Goal: Information Seeking & Learning: Learn about a topic

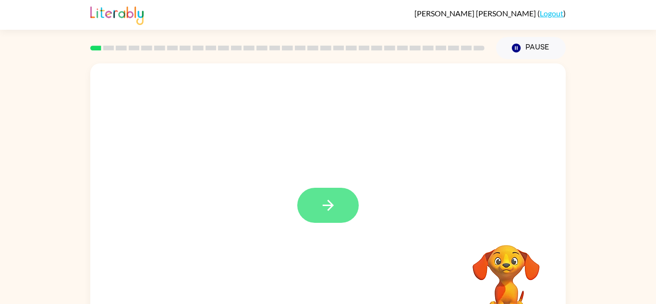
click at [335, 216] on button "button" at bounding box center [327, 205] width 61 height 35
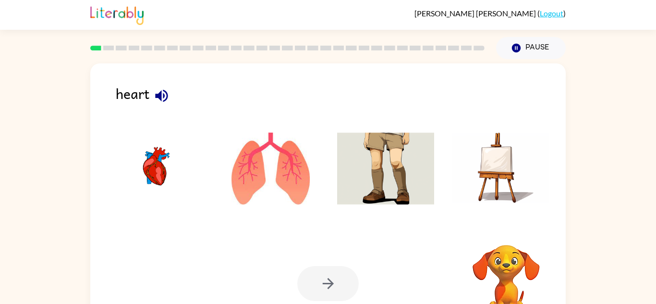
click at [336, 215] on ul at bounding box center [328, 171] width 456 height 92
click at [505, 239] on icon "button" at bounding box center [506, 232] width 14 height 14
click at [502, 249] on video "Your browser must support playing .mp4 files to use Literably. Please try using…" at bounding box center [506, 278] width 96 height 96
click at [531, 282] on video "Your browser must support playing .mp4 files to use Literably. Please try using…" at bounding box center [506, 278] width 96 height 96
click at [478, 245] on video "Your browser must support playing .mp4 files to use Literably. Please try using…" at bounding box center [506, 278] width 96 height 96
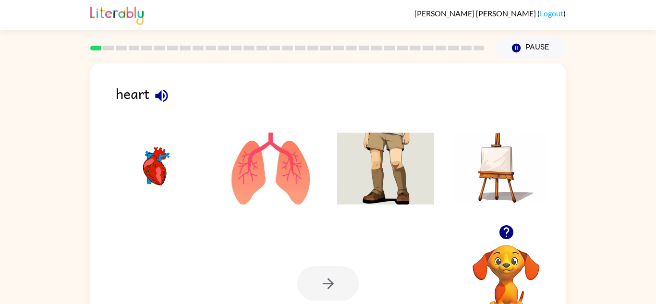
click at [478, 245] on video "Your browser must support playing .mp4 files to use Literably. Please try using…" at bounding box center [506, 278] width 96 height 96
drag, startPoint x: 478, startPoint y: 245, endPoint x: 446, endPoint y: 125, distance: 124.3
click at [446, 125] on div "heart Your browser must support playing .mp4 files to use Literably. Please try…" at bounding box center [328, 200] width 476 height 274
click at [505, 275] on video "Your browser must support playing .mp4 files to use Literably. Please try using…" at bounding box center [506, 278] width 96 height 96
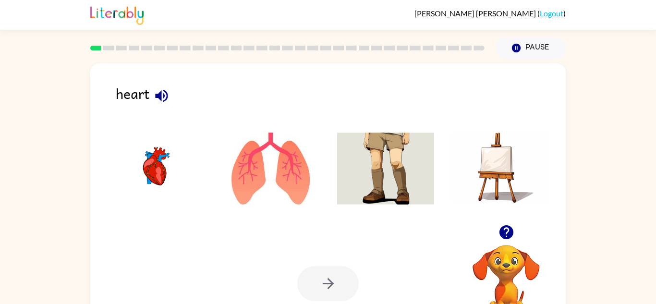
click at [507, 273] on video "Your browser must support playing .mp4 files to use Literably. Please try using…" at bounding box center [506, 278] width 96 height 96
click at [507, 260] on video "Your browser must support playing .mp4 files to use Literably. Please try using…" at bounding box center [506, 278] width 96 height 96
click at [506, 260] on video "Your browser must support playing .mp4 files to use Literably. Please try using…" at bounding box center [506, 278] width 96 height 96
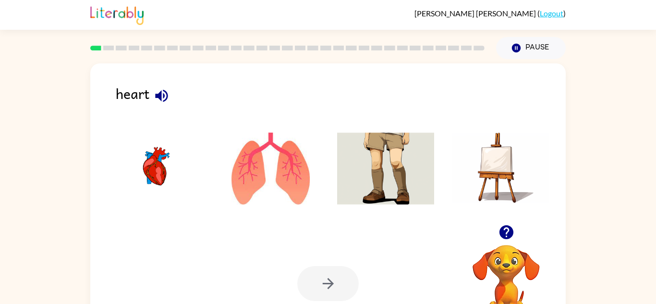
click at [506, 260] on video "Your browser must support playing .mp4 files to use Literably. Please try using…" at bounding box center [506, 278] width 96 height 96
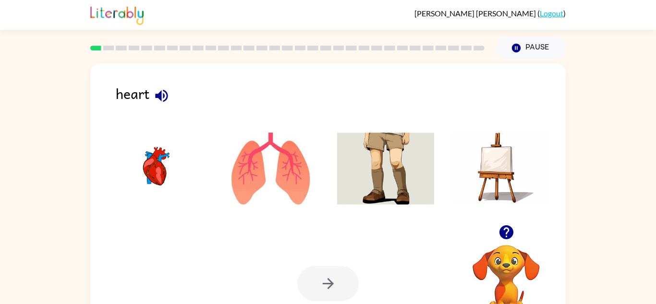
click at [506, 260] on video "Your browser must support playing .mp4 files to use Literably. Please try using…" at bounding box center [506, 278] width 96 height 96
click at [506, 262] on video "Your browser must support playing .mp4 files to use Literably. Please try using…" at bounding box center [506, 278] width 96 height 96
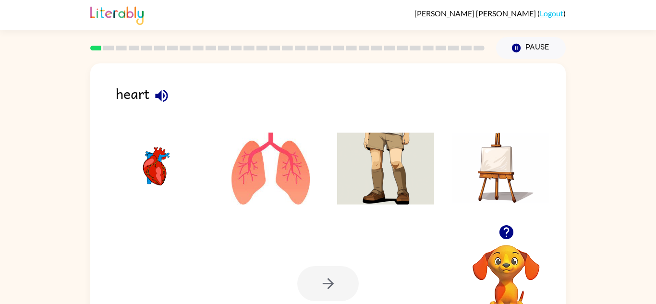
click at [422, 180] on img at bounding box center [385, 169] width 97 height 72
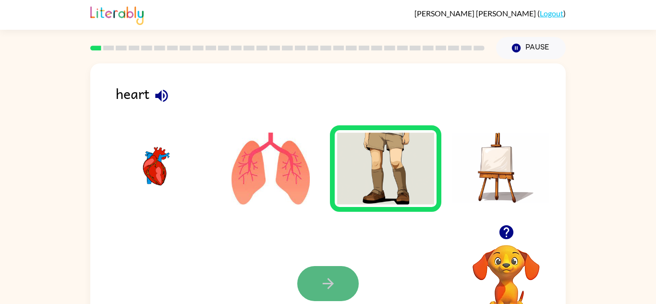
click at [330, 280] on icon "button" at bounding box center [328, 283] width 17 height 17
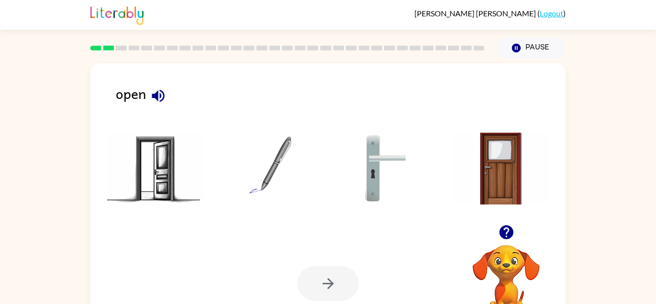
click at [510, 271] on video "Your browser must support playing .mp4 files to use Literably. Please try using…" at bounding box center [506, 278] width 96 height 96
click at [510, 270] on video "Your browser must support playing .mp4 files to use Literably. Please try using…" at bounding box center [506, 278] width 96 height 96
click at [510, 269] on video "Your browser must support playing .mp4 files to use Literably. Please try using…" at bounding box center [506, 278] width 96 height 96
click at [509, 273] on video "Your browser must support playing .mp4 files to use Literably. Please try using…" at bounding box center [506, 278] width 96 height 96
click at [154, 98] on icon "button" at bounding box center [158, 95] width 17 height 17
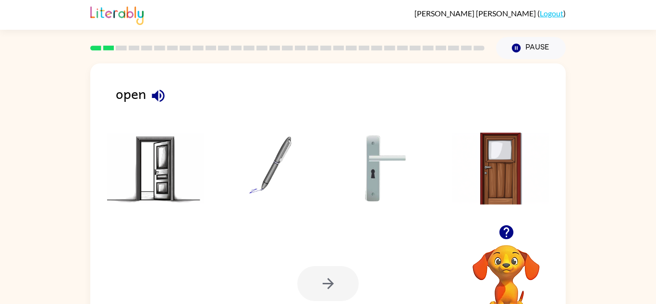
click at [167, 164] on img at bounding box center [155, 169] width 97 height 72
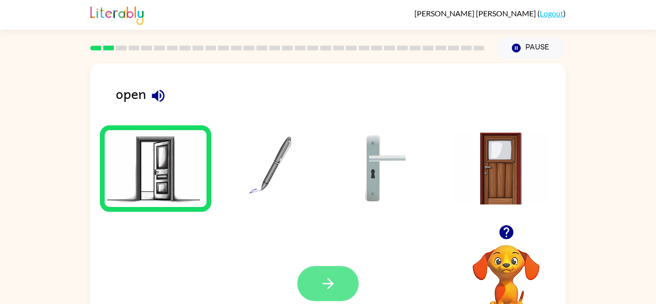
click at [332, 285] on icon "button" at bounding box center [328, 283] width 17 height 17
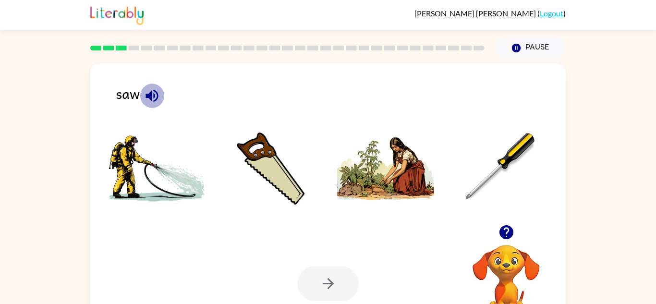
click at [145, 98] on icon "button" at bounding box center [152, 95] width 17 height 17
click at [256, 167] on img at bounding box center [270, 169] width 97 height 72
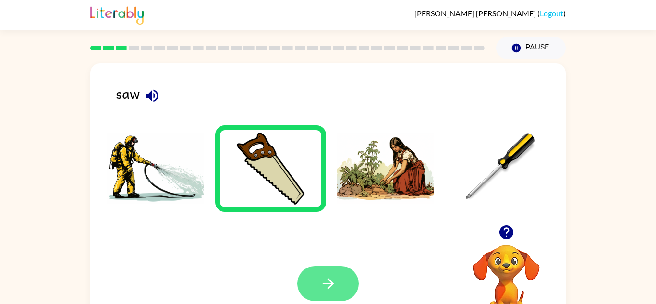
click at [347, 277] on button "button" at bounding box center [327, 283] width 61 height 35
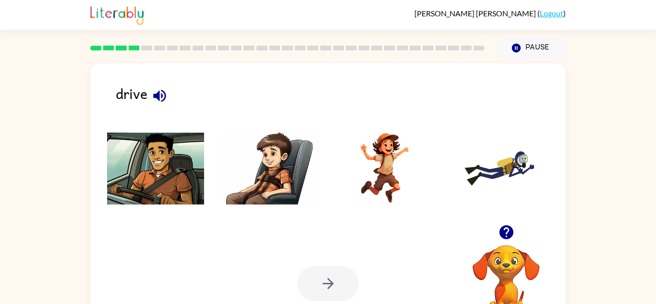
click at [140, 98] on div "drive" at bounding box center [341, 98] width 450 height 30
click at [124, 86] on div "drive" at bounding box center [341, 98] width 450 height 30
click at [131, 91] on div "drive" at bounding box center [341, 98] width 450 height 30
click at [132, 94] on div "drive" at bounding box center [341, 98] width 450 height 30
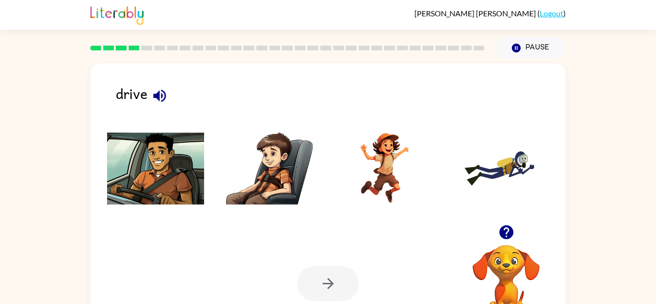
click at [156, 97] on icon "button" at bounding box center [159, 95] width 12 height 12
click at [146, 165] on img at bounding box center [155, 169] width 97 height 72
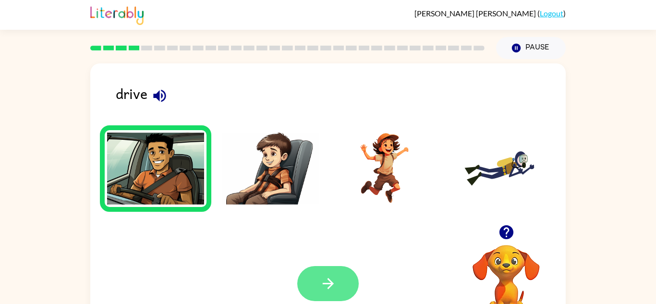
click at [341, 276] on button "button" at bounding box center [327, 283] width 61 height 35
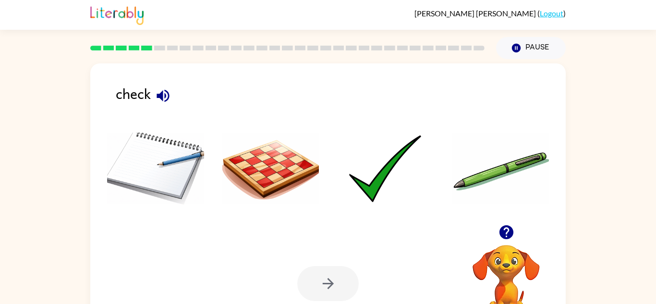
click at [157, 98] on icon "button" at bounding box center [163, 95] width 17 height 17
click at [376, 187] on img at bounding box center [385, 169] width 97 height 72
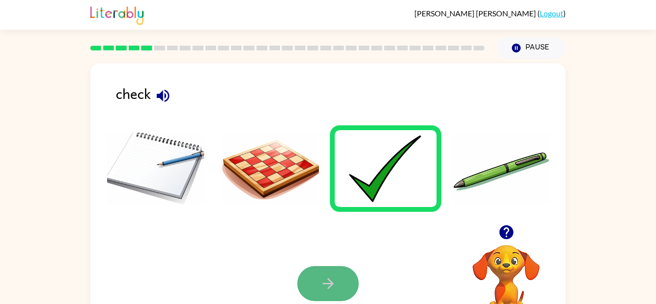
click at [340, 284] on button "button" at bounding box center [327, 283] width 61 height 35
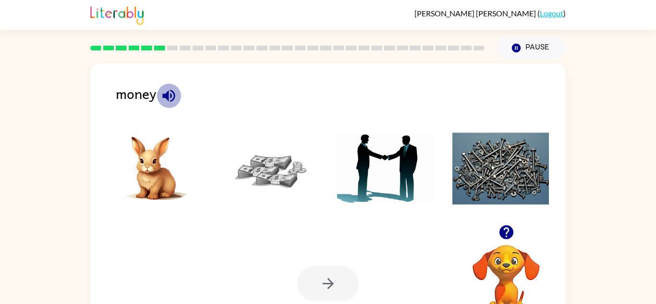
click at [167, 96] on icon "button" at bounding box center [168, 95] width 12 height 12
click at [277, 172] on img at bounding box center [270, 169] width 97 height 72
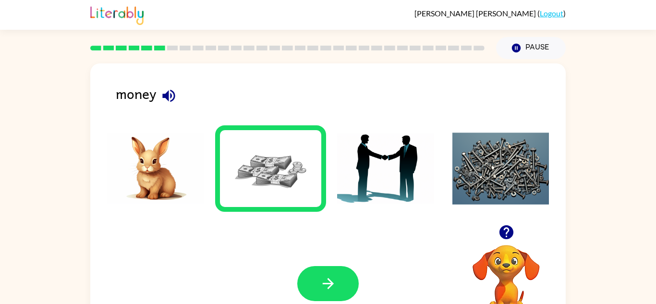
click at [278, 173] on img at bounding box center [270, 169] width 97 height 72
click at [325, 227] on div "money Your browser must support playing .mp4 files to use Literably. Please try…" at bounding box center [328, 200] width 476 height 274
click at [336, 263] on div "Your browser must support playing .mp4 files to use Literably. Please try using…" at bounding box center [328, 284] width 476 height 108
click at [344, 287] on button "button" at bounding box center [327, 283] width 61 height 35
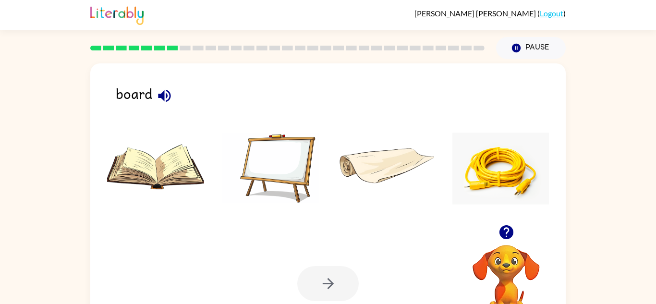
click at [156, 78] on div "board Your browser must support playing .mp4 files to use Literably. Please try…" at bounding box center [328, 200] width 476 height 274
click at [156, 92] on icon "button" at bounding box center [164, 95] width 17 height 17
click at [239, 159] on img at bounding box center [270, 169] width 97 height 72
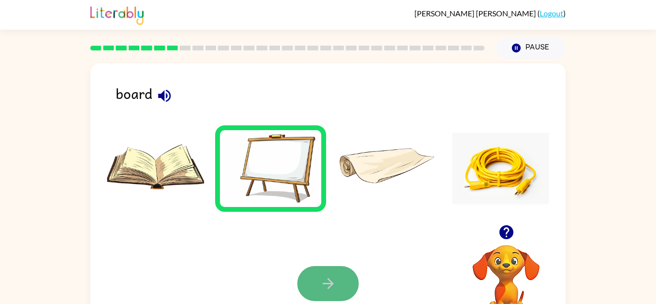
click at [331, 292] on button "button" at bounding box center [327, 283] width 61 height 35
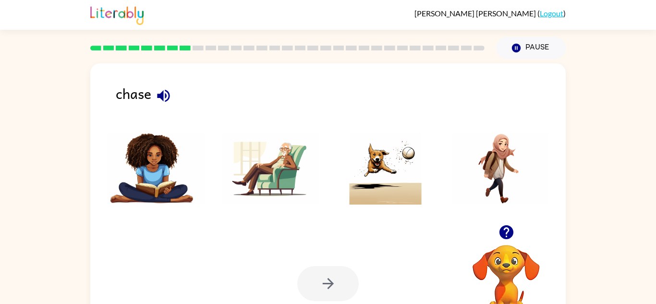
click at [159, 88] on icon "button" at bounding box center [163, 95] width 17 height 17
click at [324, 198] on li at bounding box center [270, 168] width 111 height 86
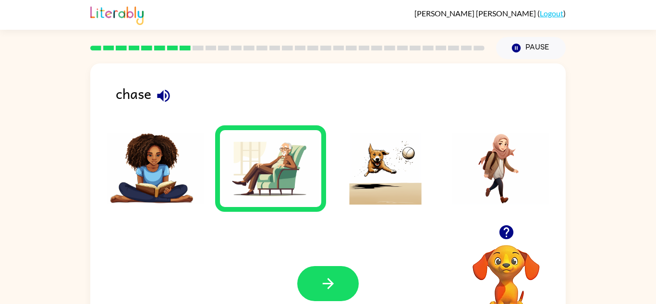
click at [363, 202] on img at bounding box center [385, 169] width 97 height 72
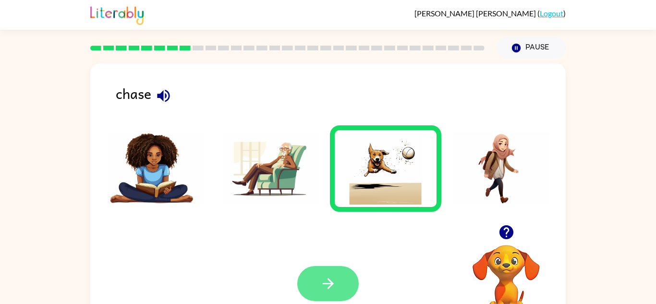
click at [322, 284] on icon "button" at bounding box center [328, 283] width 17 height 17
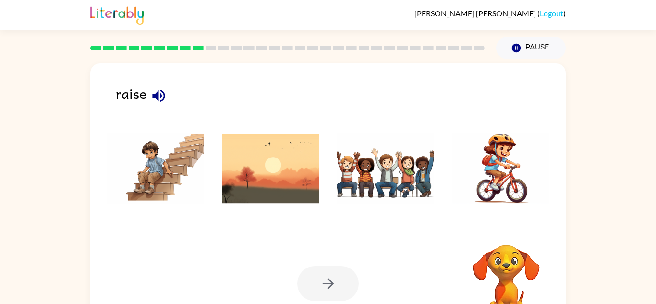
scroll to position [0, 0]
click at [157, 100] on icon "button" at bounding box center [158, 95] width 17 height 17
click at [412, 171] on img at bounding box center [385, 168] width 97 height 72
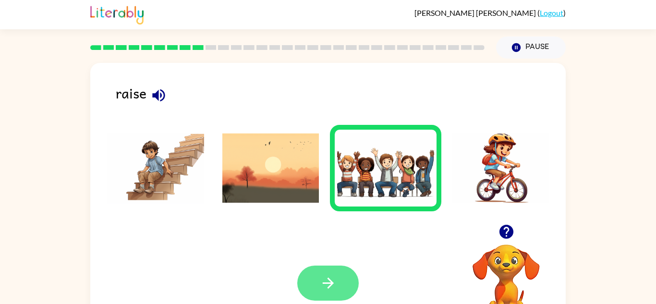
click at [330, 284] on icon "button" at bounding box center [328, 283] width 17 height 17
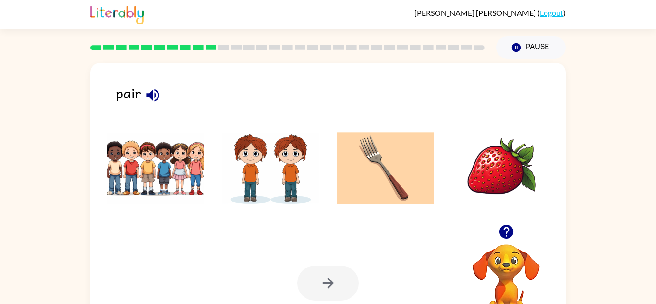
click at [159, 94] on icon "button" at bounding box center [153, 95] width 17 height 17
click at [284, 159] on img at bounding box center [270, 168] width 97 height 72
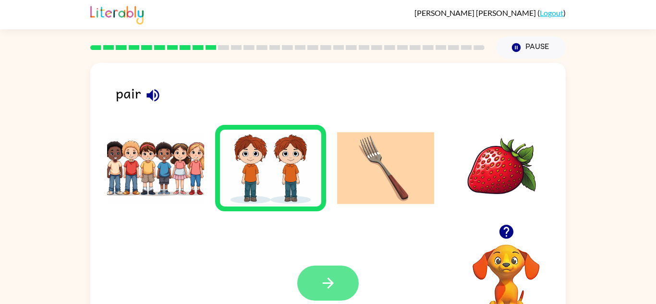
click at [331, 292] on icon "button" at bounding box center [328, 283] width 17 height 17
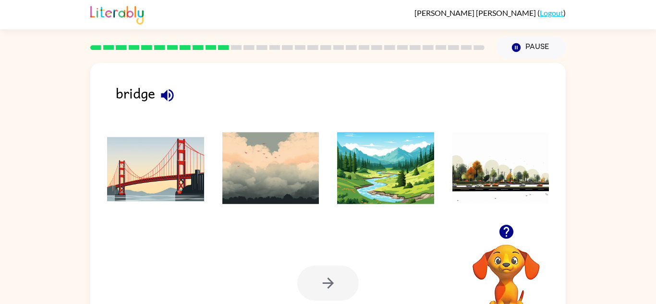
click at [179, 91] on div "bridge" at bounding box center [341, 97] width 450 height 30
click at [162, 97] on icon "button" at bounding box center [167, 95] width 12 height 12
click at [180, 90] on div "bridge" at bounding box center [341, 97] width 450 height 30
click at [155, 168] on img at bounding box center [155, 168] width 97 height 72
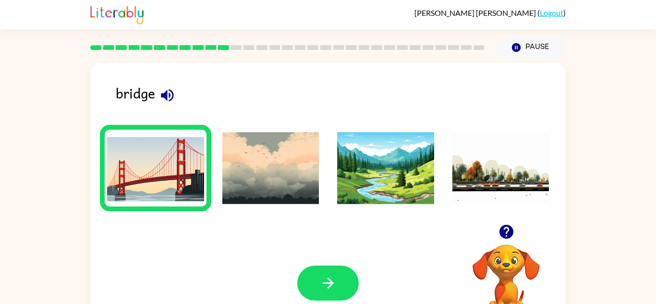
click at [157, 202] on img at bounding box center [155, 168] width 97 height 72
click at [332, 293] on button "button" at bounding box center [327, 283] width 61 height 35
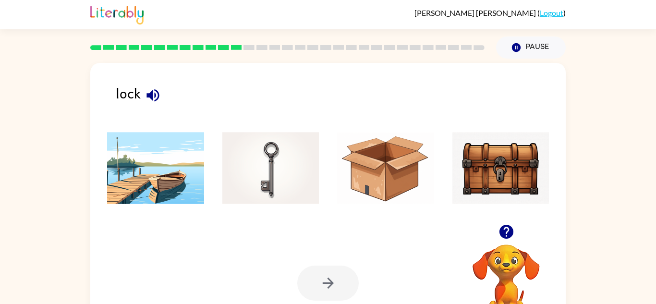
click at [148, 104] on button "button" at bounding box center [153, 95] width 24 height 24
click at [282, 175] on img at bounding box center [270, 168] width 97 height 72
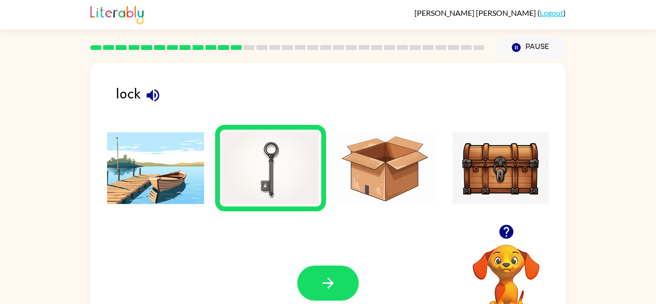
click at [509, 146] on img at bounding box center [501, 168] width 97 height 72
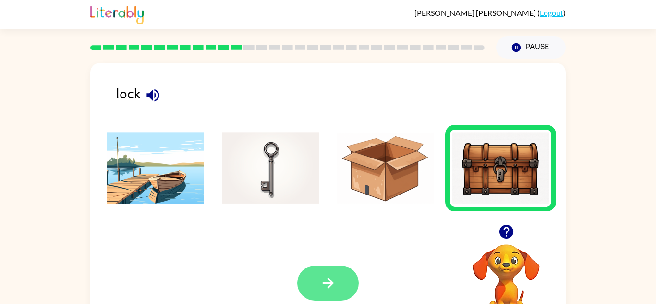
click at [337, 297] on button "button" at bounding box center [327, 283] width 61 height 35
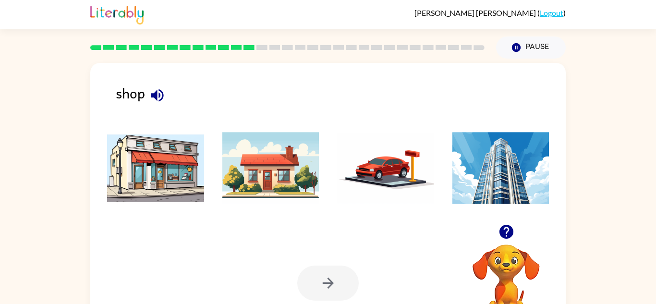
click at [163, 105] on button "button" at bounding box center [157, 95] width 24 height 24
click at [167, 98] on button "button" at bounding box center [157, 95] width 24 height 24
click at [156, 106] on button "button" at bounding box center [157, 95] width 24 height 24
click at [153, 99] on icon "button" at bounding box center [157, 95] width 17 height 17
click at [165, 178] on img at bounding box center [155, 168] width 97 height 72
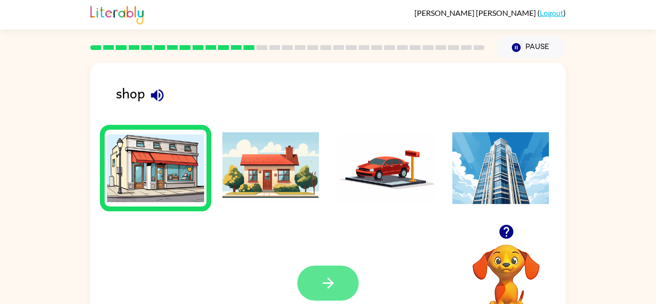
click at [324, 280] on icon "button" at bounding box center [328, 283] width 17 height 17
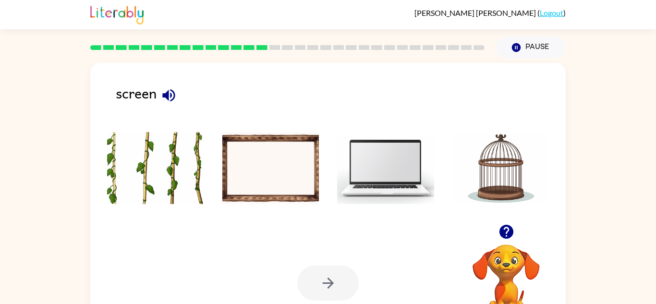
click at [171, 107] on button "button" at bounding box center [169, 95] width 24 height 24
click at [167, 101] on icon "button" at bounding box center [168, 95] width 17 height 17
click at [180, 112] on div "screen" at bounding box center [341, 97] width 450 height 30
click at [173, 91] on icon "button" at bounding box center [168, 95] width 12 height 12
click at [181, 99] on div "screen" at bounding box center [341, 97] width 450 height 30
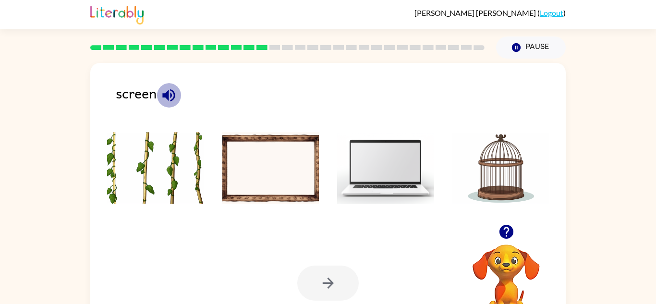
click at [173, 99] on icon "button" at bounding box center [168, 95] width 12 height 12
click at [287, 165] on img at bounding box center [270, 168] width 97 height 72
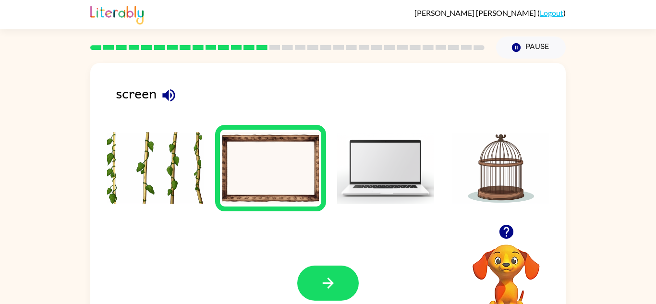
click at [411, 190] on img at bounding box center [385, 168] width 97 height 72
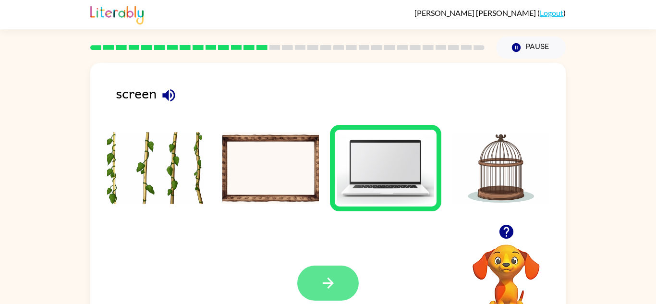
click at [329, 301] on button "button" at bounding box center [327, 283] width 61 height 35
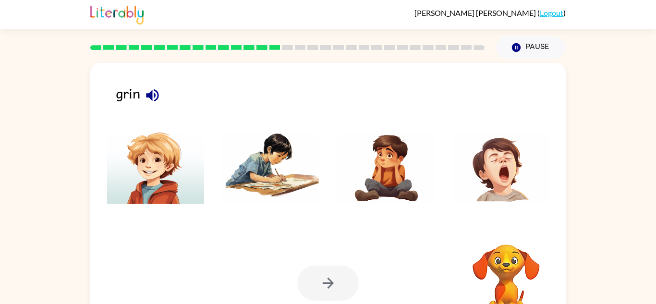
click at [153, 96] on icon "button" at bounding box center [152, 95] width 17 height 17
click at [284, 181] on img at bounding box center [270, 168] width 97 height 72
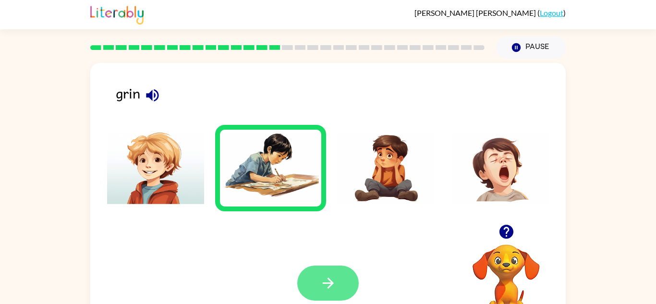
click at [343, 281] on button "button" at bounding box center [327, 283] width 61 height 35
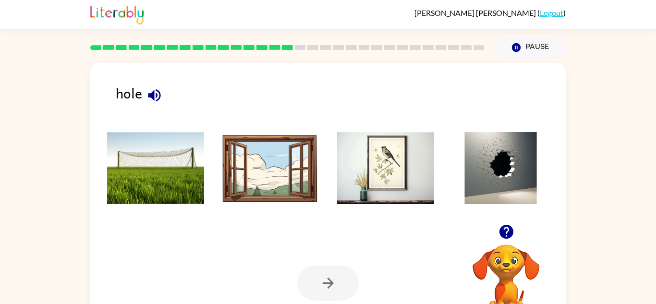
click at [156, 97] on icon "button" at bounding box center [154, 95] width 12 height 12
click at [502, 177] on img at bounding box center [501, 168] width 97 height 72
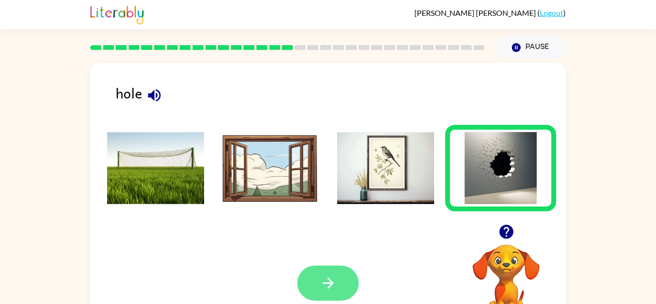
click at [331, 286] on icon "button" at bounding box center [327, 283] width 11 height 11
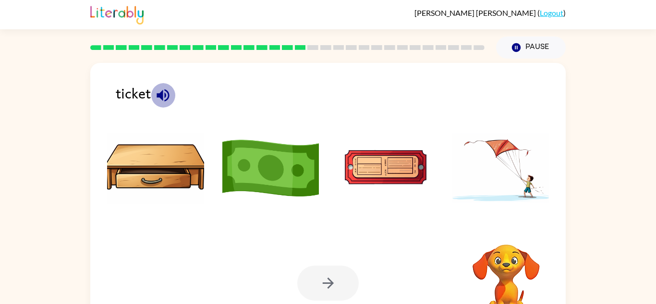
click at [156, 99] on icon "button" at bounding box center [163, 95] width 17 height 17
click at [288, 183] on img at bounding box center [270, 168] width 97 height 72
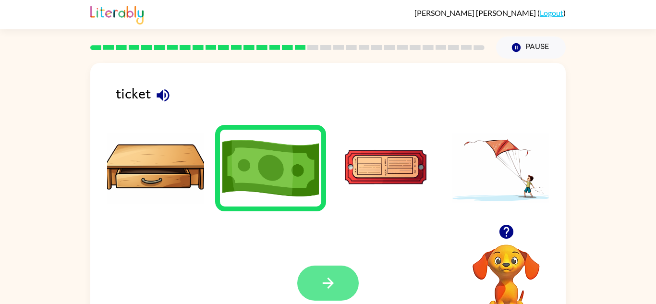
click at [343, 281] on button "button" at bounding box center [327, 283] width 61 height 35
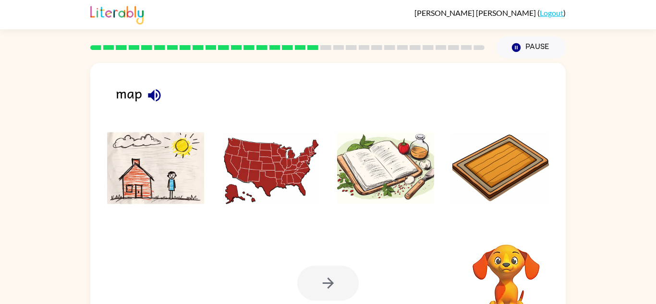
click at [150, 97] on icon "button" at bounding box center [154, 95] width 12 height 12
click at [246, 165] on img at bounding box center [270, 168] width 97 height 72
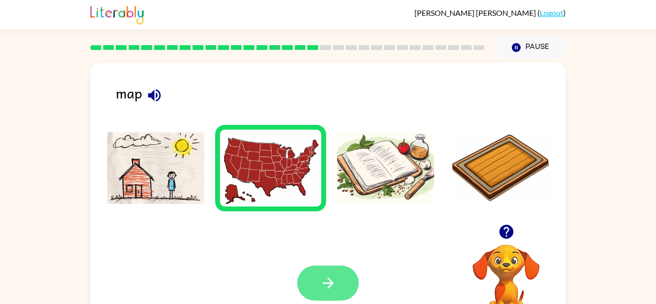
click at [322, 291] on icon "button" at bounding box center [328, 283] width 17 height 17
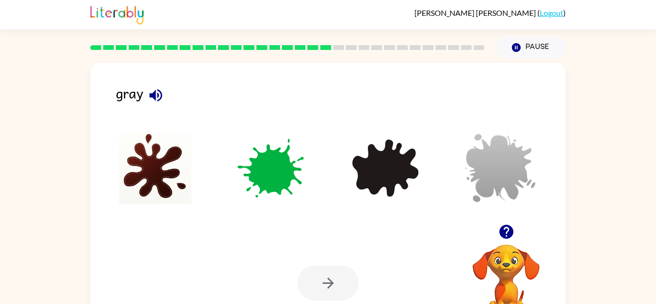
click at [155, 105] on button "button" at bounding box center [156, 95] width 24 height 24
click at [517, 152] on img at bounding box center [501, 168] width 97 height 72
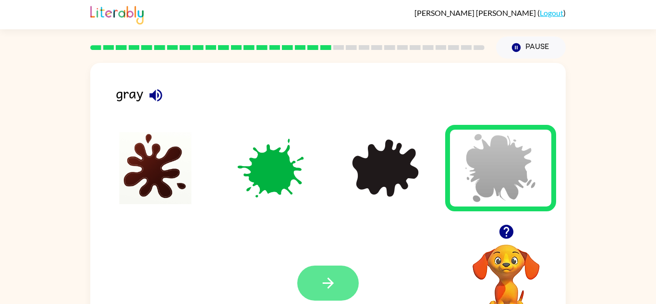
click at [335, 287] on icon "button" at bounding box center [328, 283] width 17 height 17
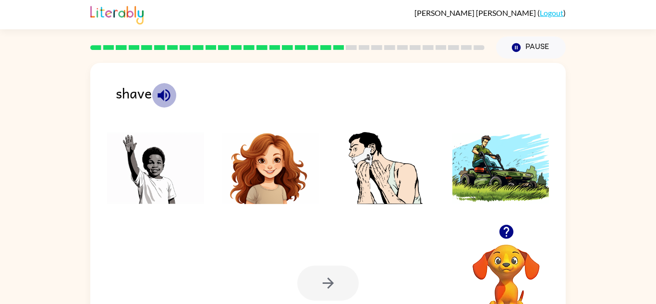
click at [173, 102] on button "button" at bounding box center [164, 95] width 24 height 24
click at [377, 159] on img at bounding box center [385, 168] width 97 height 72
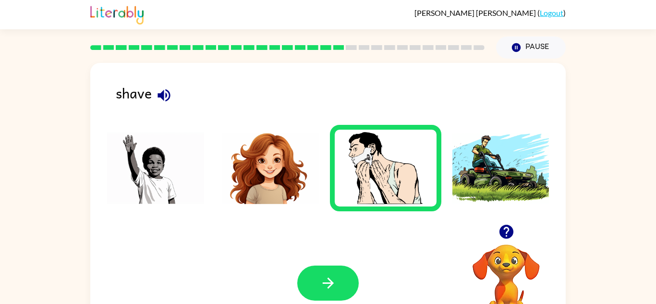
click at [393, 185] on img at bounding box center [385, 168] width 97 height 72
click at [329, 272] on button "button" at bounding box center [327, 283] width 61 height 35
